Goal: Navigation & Orientation: Find specific page/section

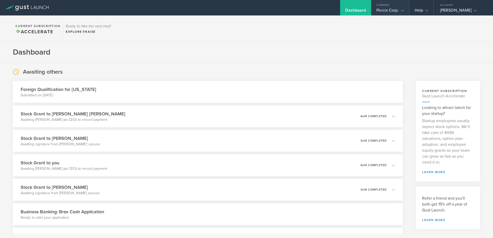
click at [404, 11] on icon at bounding box center [402, 10] width 3 height 3
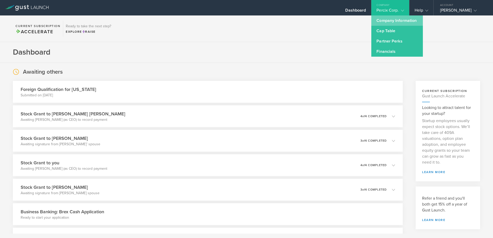
click at [398, 20] on link "Company Information" at bounding box center [397, 20] width 52 height 10
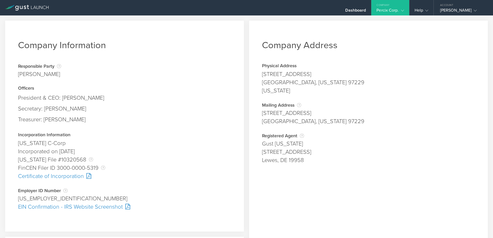
click at [399, 12] on gust-icon at bounding box center [401, 10] width 5 height 5
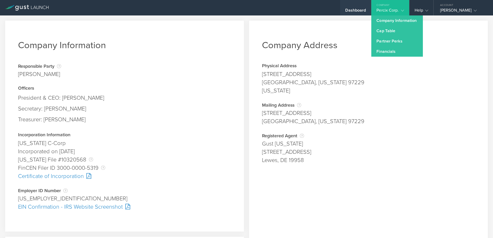
click at [361, 10] on div "Dashboard" at bounding box center [355, 12] width 21 height 8
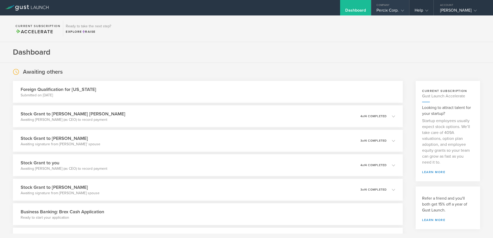
click at [404, 13] on div "Percix Corp." at bounding box center [389, 12] width 27 height 8
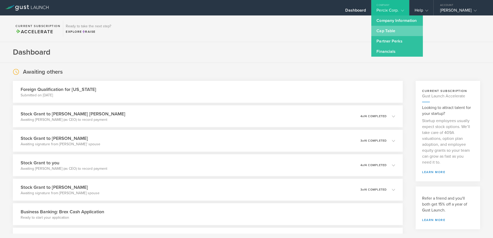
click at [397, 35] on link "Cap Table" at bounding box center [397, 31] width 52 height 10
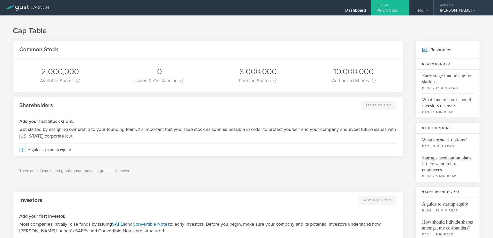
click at [454, 11] on div "[PERSON_NAME]" at bounding box center [462, 12] width 44 height 8
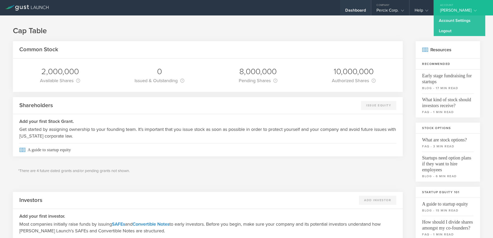
click at [364, 12] on div "Dashboard" at bounding box center [355, 12] width 21 height 8
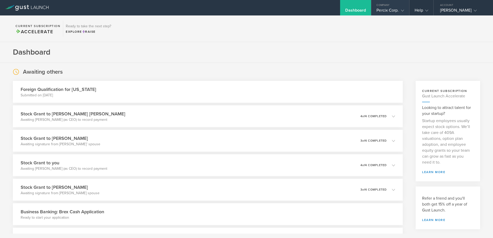
click at [400, 13] on div "Percix Corp." at bounding box center [389, 12] width 27 height 8
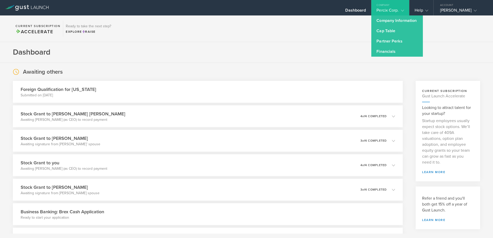
click at [321, 53] on section "Dashboard" at bounding box center [246, 52] width 493 height 21
